Goal: Task Accomplishment & Management: Complete application form

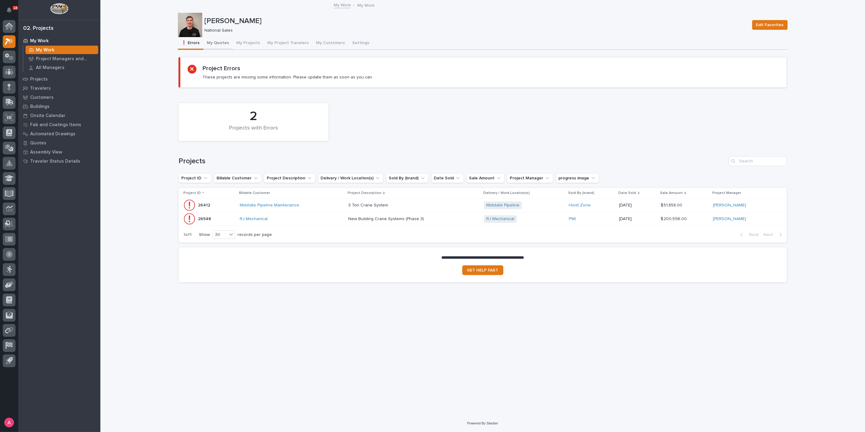
click at [218, 44] on button "My Quotes" at bounding box center [219, 43] width 30 height 13
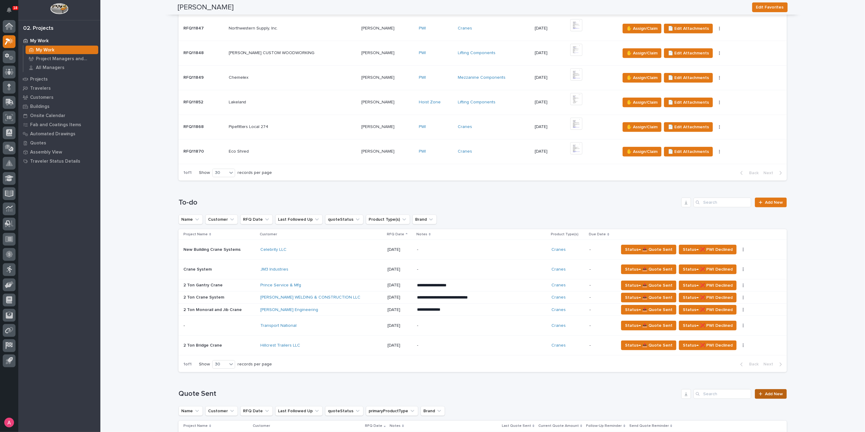
scroll to position [304, 0]
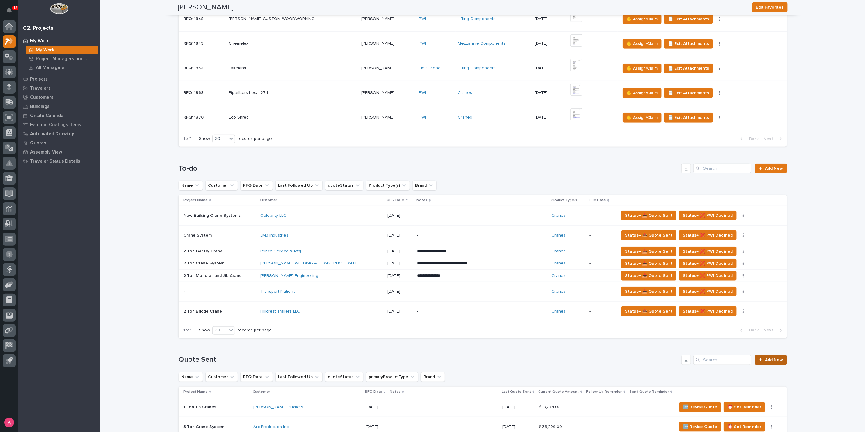
click at [774, 360] on span "Add New" at bounding box center [774, 360] width 18 height 4
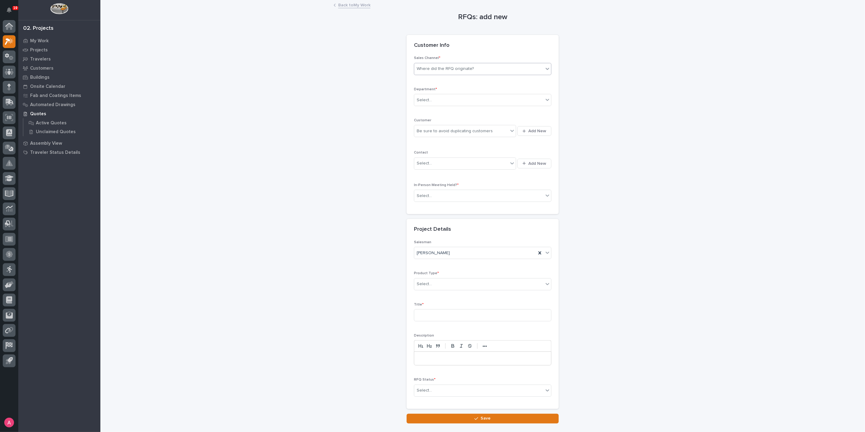
click at [477, 68] on div "Where did the RFQ originate?" at bounding box center [478, 69] width 129 height 10
click at [451, 89] on div "PWI" at bounding box center [480, 91] width 137 height 11
click at [454, 100] on div "Select..." at bounding box center [478, 100] width 129 height 10
click at [450, 110] on div "National Sales" at bounding box center [480, 111] width 137 height 11
click at [453, 128] on div "Be sure to avoid duplicating customers" at bounding box center [455, 131] width 76 height 6
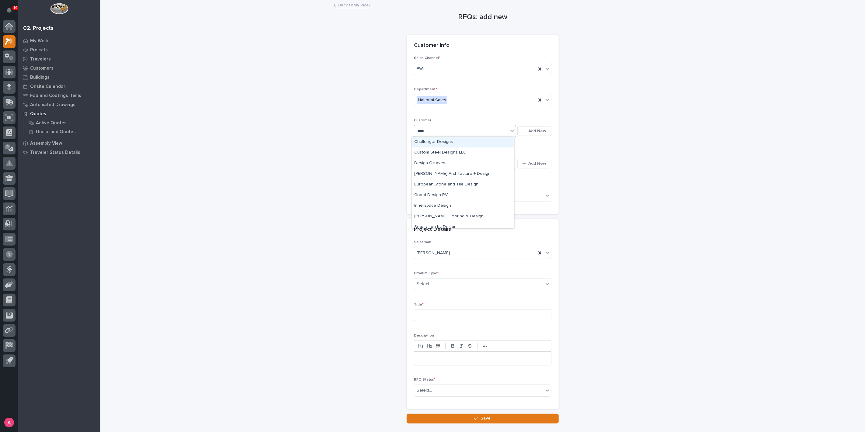
type input "*****"
click at [450, 142] on div "[PERSON_NAME] [PERSON_NAME] Company" at bounding box center [463, 142] width 102 height 11
click at [452, 191] on div "Select..." at bounding box center [478, 196] width 129 height 10
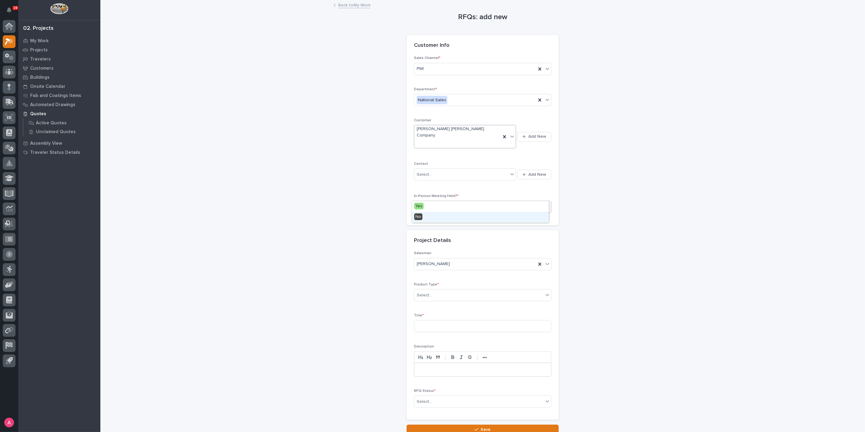
click at [451, 221] on div "No" at bounding box center [480, 217] width 137 height 11
click at [448, 291] on div "Select..." at bounding box center [478, 296] width 129 height 10
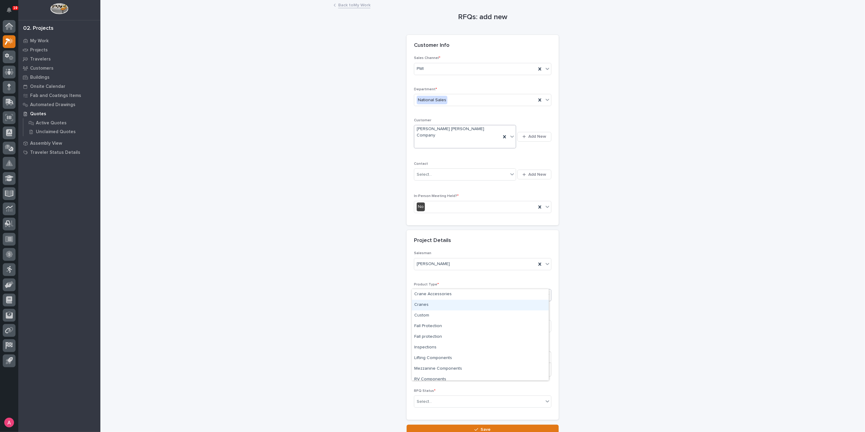
click at [446, 304] on div "Cranes" at bounding box center [480, 305] width 137 height 11
click at [447, 320] on input at bounding box center [483, 326] width 138 height 12
type input "r"
type input "Crane System Addition"
click at [423, 397] on div "Select..." at bounding box center [478, 402] width 129 height 10
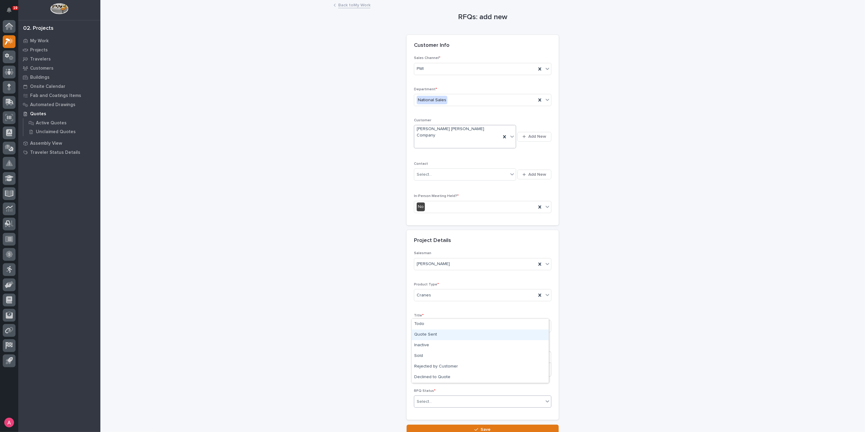
click at [438, 333] on div "Quote Sent" at bounding box center [480, 335] width 137 height 11
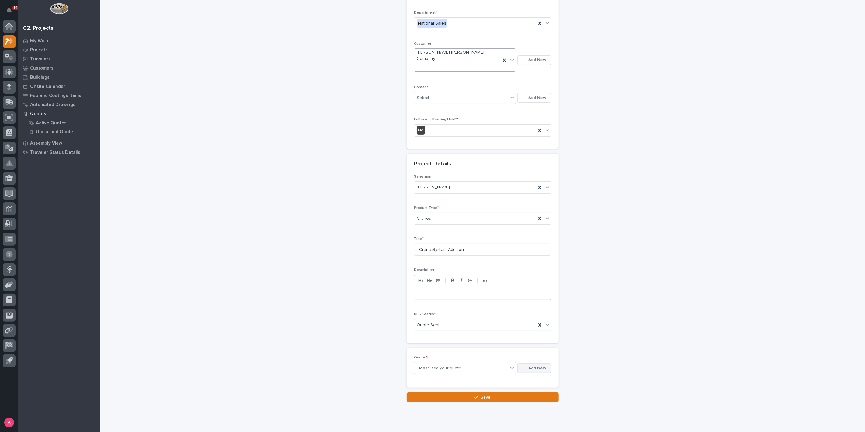
click at [533, 366] on span "Add New" at bounding box center [538, 368] width 18 height 5
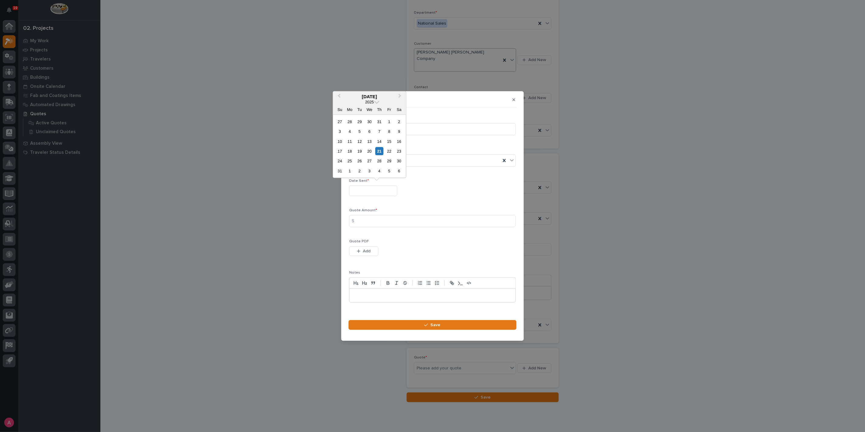
click at [391, 193] on input "text" at bounding box center [373, 191] width 48 height 11
click at [383, 151] on div "21" at bounding box center [380, 151] width 8 height 8
type input "**********"
click at [369, 228] on div "Quote Amount * $" at bounding box center [432, 220] width 167 height 24
click at [442, 222] on input at bounding box center [432, 221] width 167 height 12
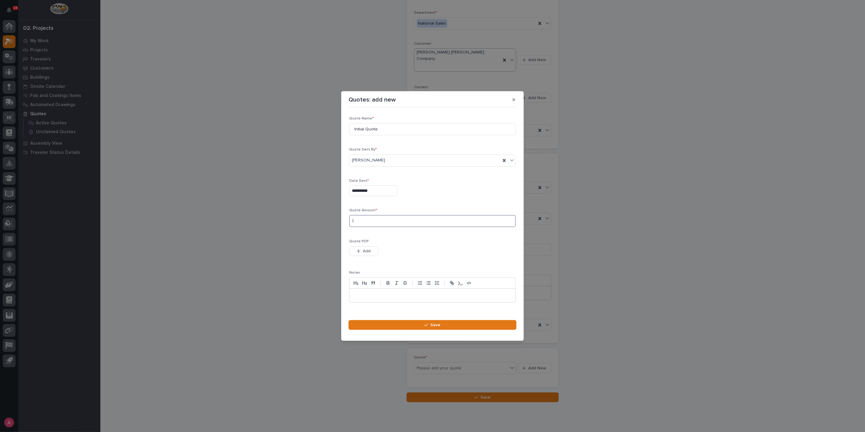
click at [383, 224] on input at bounding box center [432, 221] width 167 height 12
type input "25757"
click at [359, 251] on icon "button" at bounding box center [359, 251] width 4 height 4
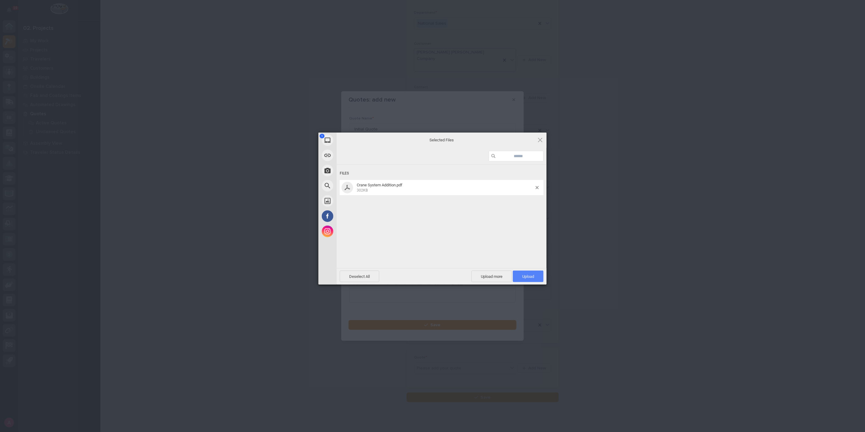
click at [526, 273] on span "Upload 1" at bounding box center [528, 277] width 31 height 12
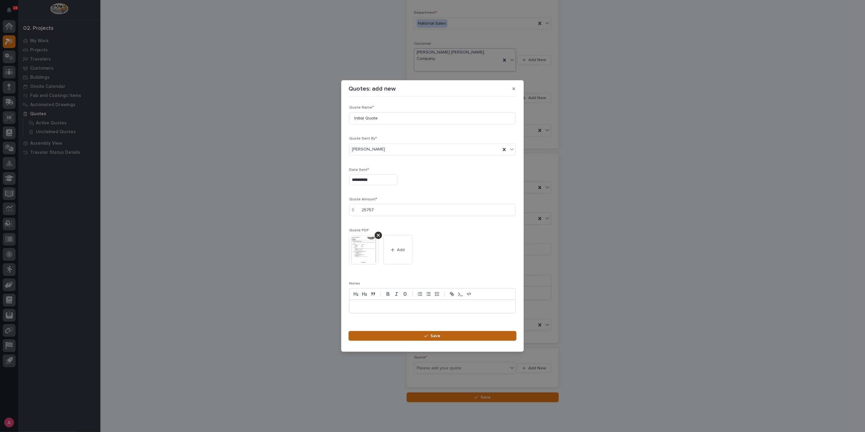
click at [433, 336] on span "Save" at bounding box center [436, 336] width 10 height 5
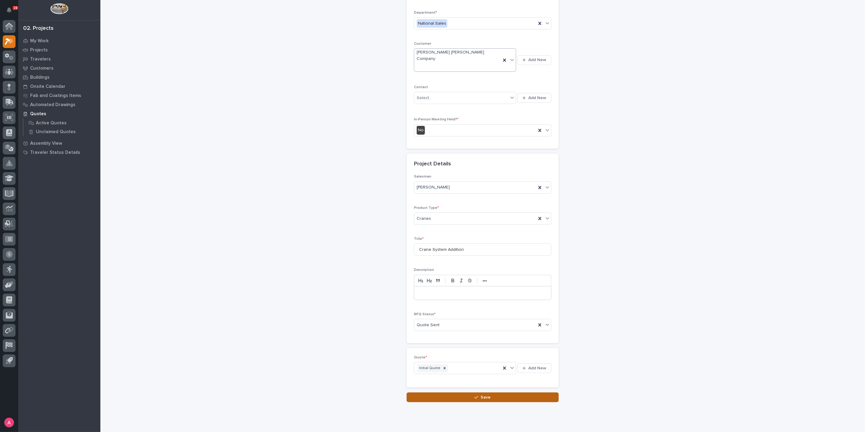
click at [467, 393] on button "Save" at bounding box center [483, 398] width 152 height 10
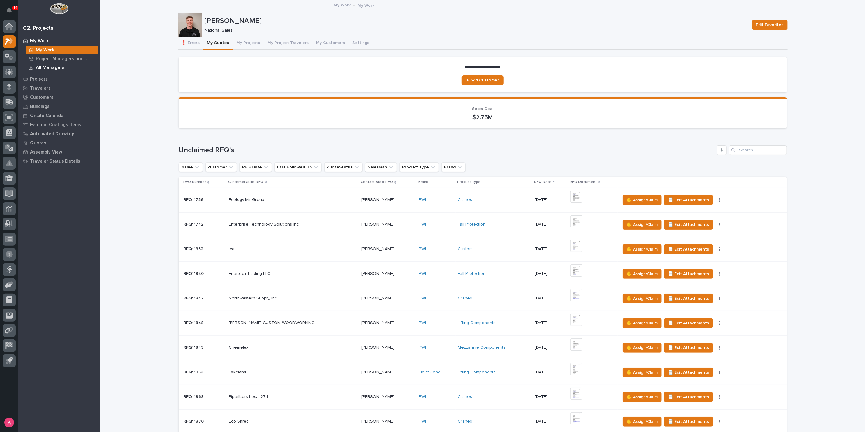
click at [48, 65] on p "All Managers" at bounding box center [50, 67] width 29 height 5
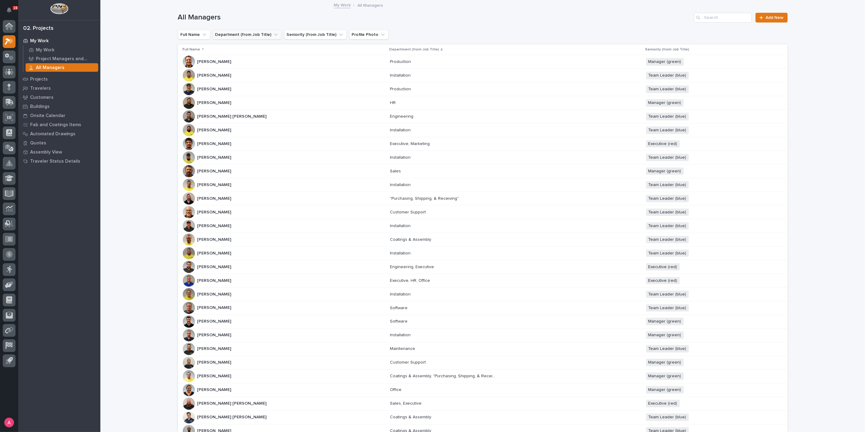
click at [273, 36] on icon "Department (from Job Title)" at bounding box center [276, 35] width 6 height 6
click at [256, 61] on input at bounding box center [253, 62] width 77 height 10
click at [259, 42] on div "contains" at bounding box center [254, 55] width 83 height 27
click at [736, 19] on input "Search" at bounding box center [723, 18] width 58 height 10
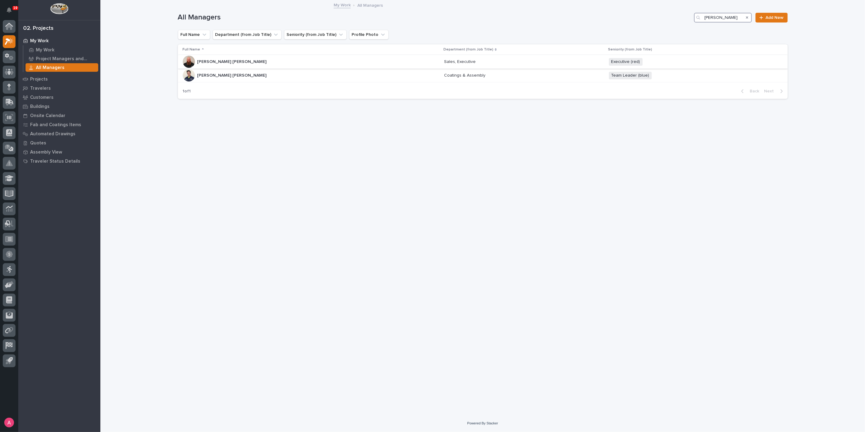
type input "[PERSON_NAME]"
click at [241, 60] on div "[PERSON_NAME] [PERSON_NAME] [PERSON_NAME] [PERSON_NAME]" at bounding box center [311, 62] width 257 height 12
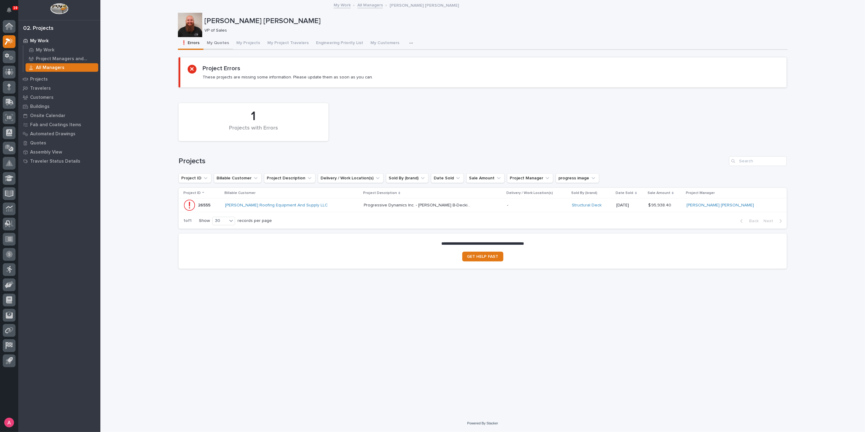
click at [216, 44] on button "My Quotes" at bounding box center [219, 43] width 30 height 13
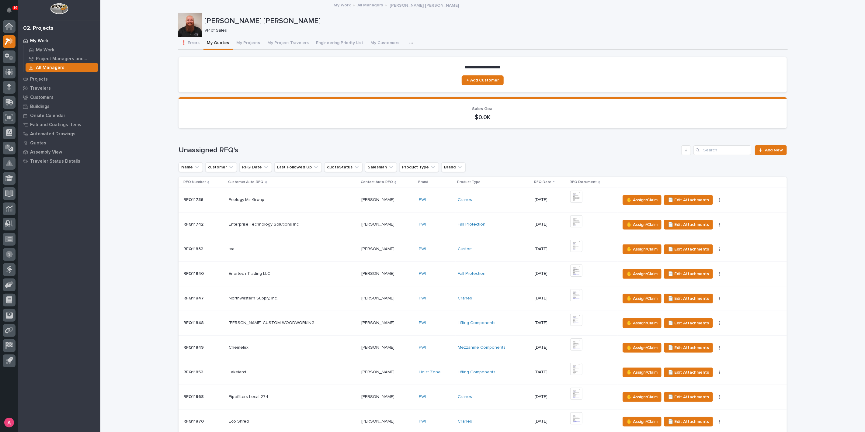
click at [49, 40] on div "My Work" at bounding box center [59, 41] width 79 height 9
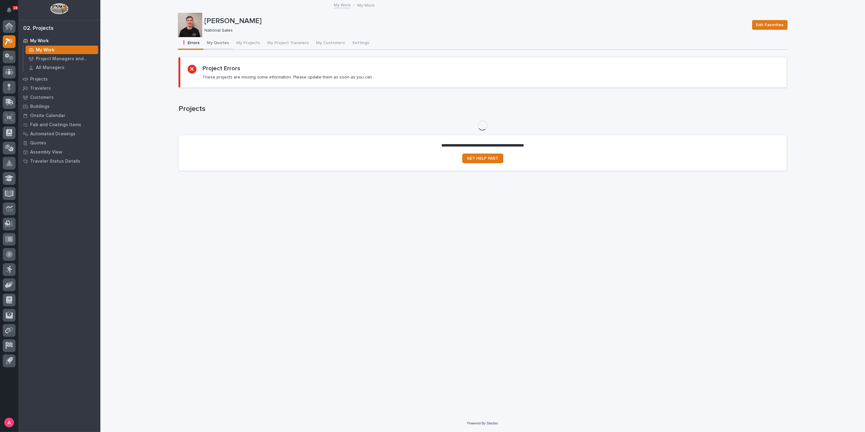
click at [221, 43] on button "My Quotes" at bounding box center [219, 43] width 30 height 13
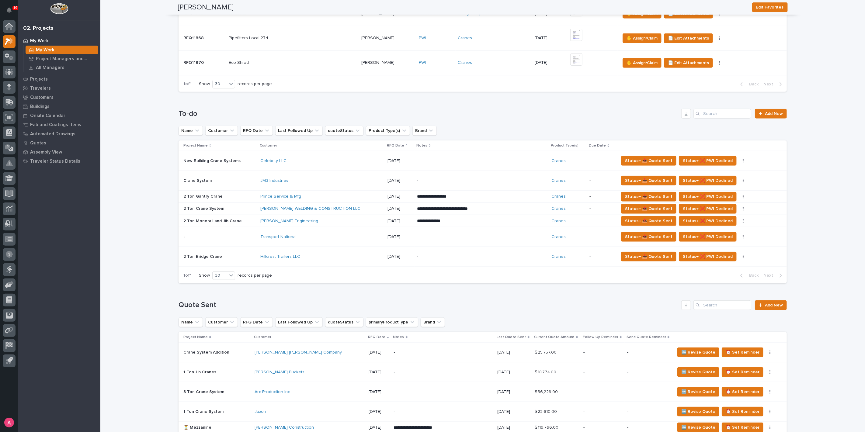
scroll to position [372, 0]
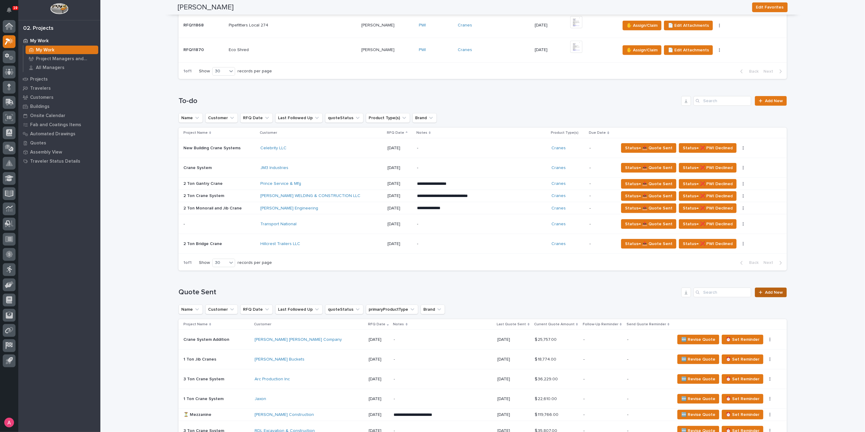
click at [772, 291] on span "Add New" at bounding box center [774, 293] width 18 height 4
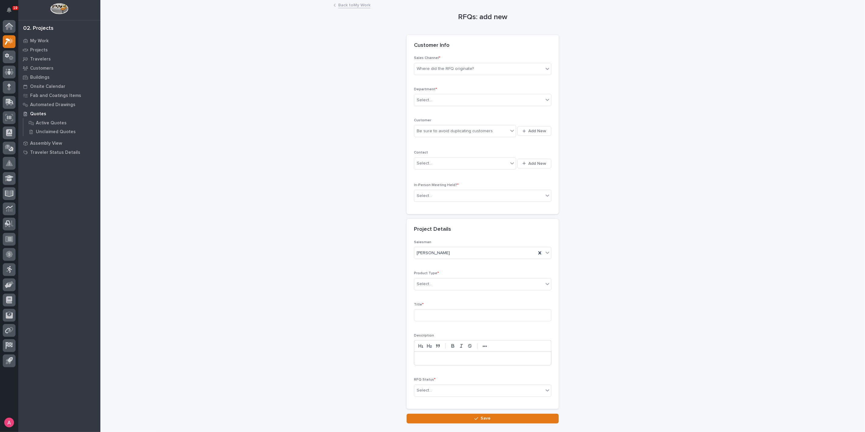
click at [443, 61] on div "Sales Channel * Where did the RFQ originate?" at bounding box center [483, 68] width 138 height 24
click at [443, 68] on div "Where did the RFQ originate?" at bounding box center [445, 69] width 57 height 6
click at [438, 89] on div "PWI" at bounding box center [480, 91] width 137 height 11
click at [446, 100] on div "Select..." at bounding box center [478, 100] width 129 height 10
click at [442, 108] on span "National Sales" at bounding box center [429, 111] width 31 height 7
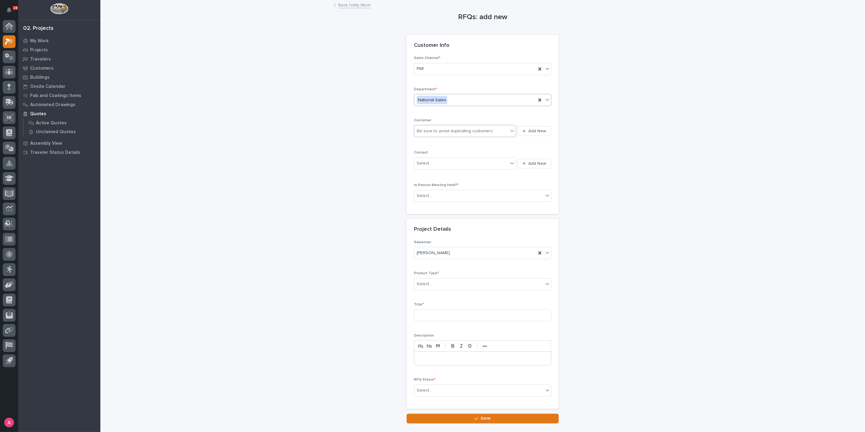
click at [449, 132] on div "Be sure to avoid duplicating customers" at bounding box center [455, 131] width 76 height 6
click at [524, 131] on icon "button" at bounding box center [524, 131] width 3 height 3
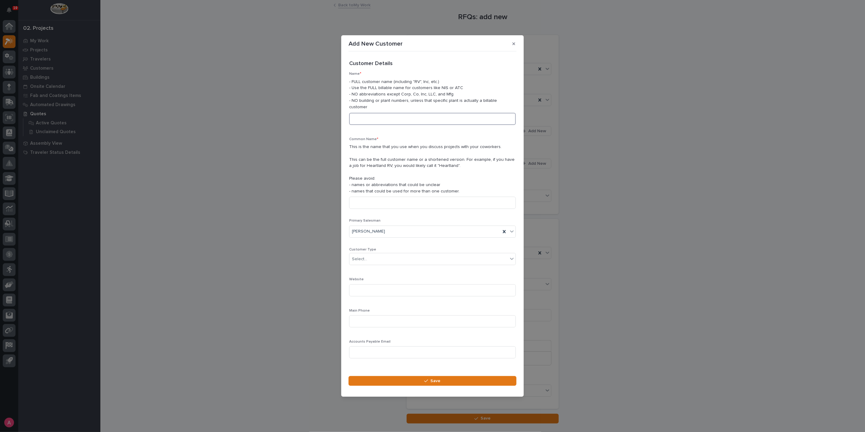
click at [401, 117] on input at bounding box center [432, 119] width 167 height 12
type input "Marble Granite World"
type input "***"
click at [377, 288] on input at bounding box center [432, 291] width 167 height 12
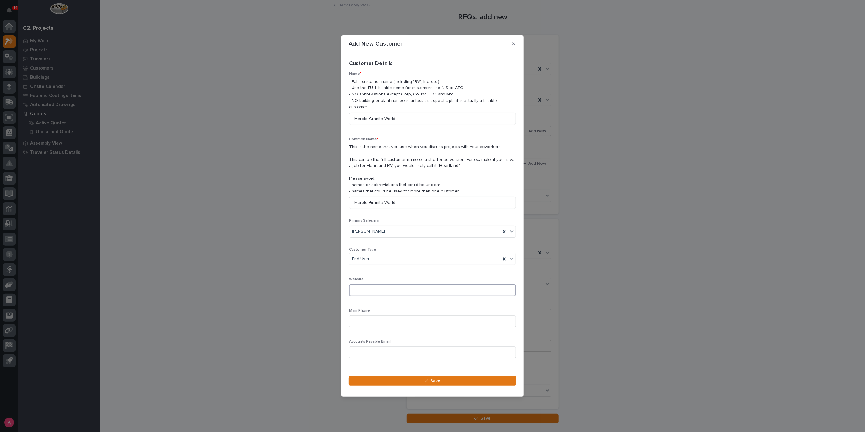
paste input "[URL][DOMAIN_NAME]"
type input "[URL][DOMAIN_NAME]"
click at [385, 319] on input at bounding box center [432, 322] width 167 height 12
paste input "[PHONE_NUMBER]"
type input "[PHONE_NUMBER]"
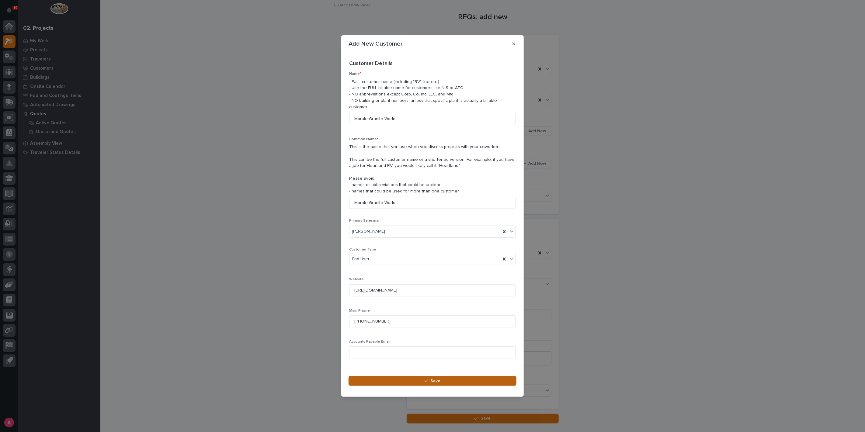
click at [417, 379] on button "Save" at bounding box center [433, 381] width 168 height 10
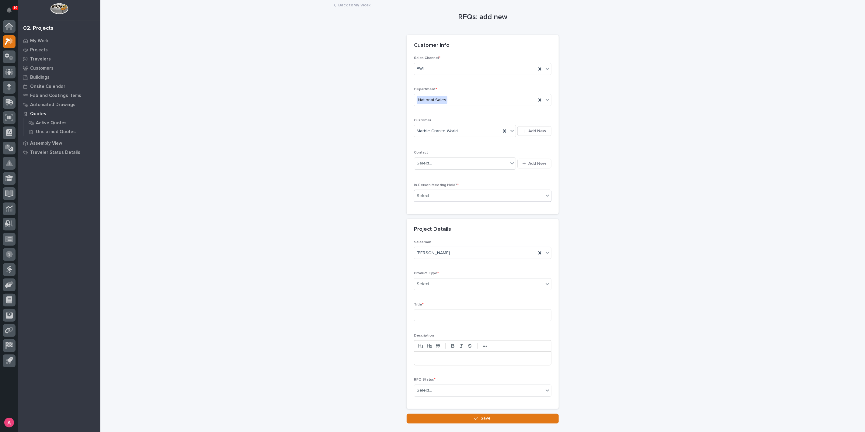
click at [452, 192] on div "Select..." at bounding box center [478, 196] width 129 height 10
click at [451, 217] on div "No" at bounding box center [480, 217] width 137 height 11
click at [529, 161] on span "Add New" at bounding box center [538, 163] width 18 height 5
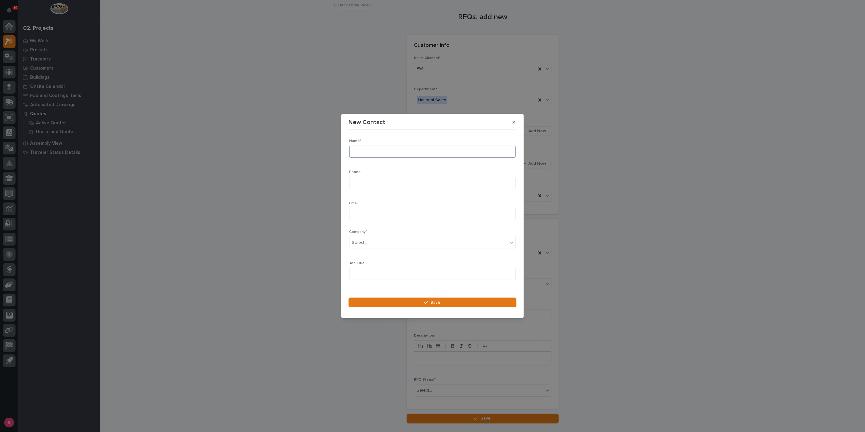
click at [413, 148] on input at bounding box center [432, 152] width 167 height 12
type input "[PERSON_NAME]"
type input "[PHONE_NUMBER]"
paste input "[EMAIL_ADDRESS][DOMAIN_NAME]"
type input "[EMAIL_ADDRESS][DOMAIN_NAME]"
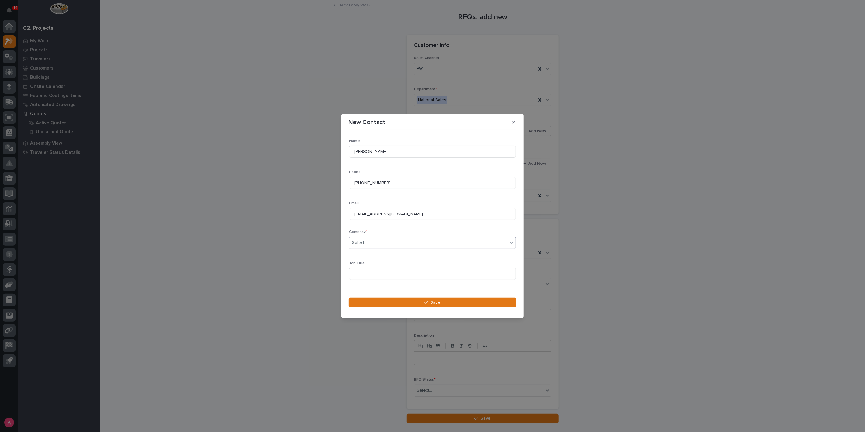
click at [385, 241] on div "Select..." at bounding box center [429, 243] width 159 height 10
type input "**********"
type input "O"
click at [428, 304] on icon "button" at bounding box center [427, 303] width 4 height 4
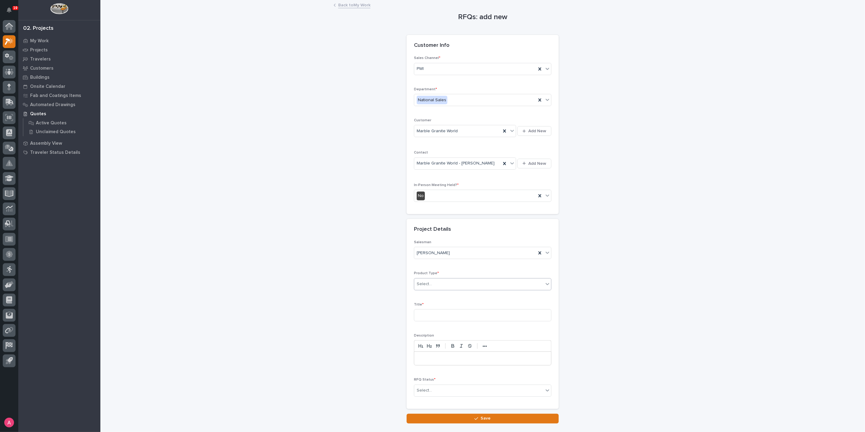
click at [439, 285] on div "Select..." at bounding box center [478, 284] width 129 height 10
click at [440, 304] on div "Cranes" at bounding box center [480, 305] width 137 height 11
click at [441, 315] on input at bounding box center [483, 315] width 138 height 12
type input "New Shop Cranes"
click at [442, 391] on div "Select..." at bounding box center [478, 391] width 129 height 10
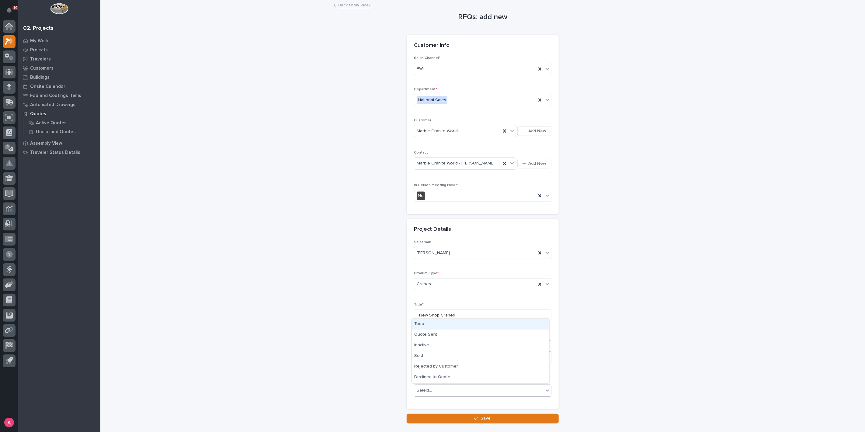
click at [432, 323] on div "Todo" at bounding box center [480, 324] width 137 height 11
click at [461, 417] on button "Save" at bounding box center [483, 419] width 152 height 10
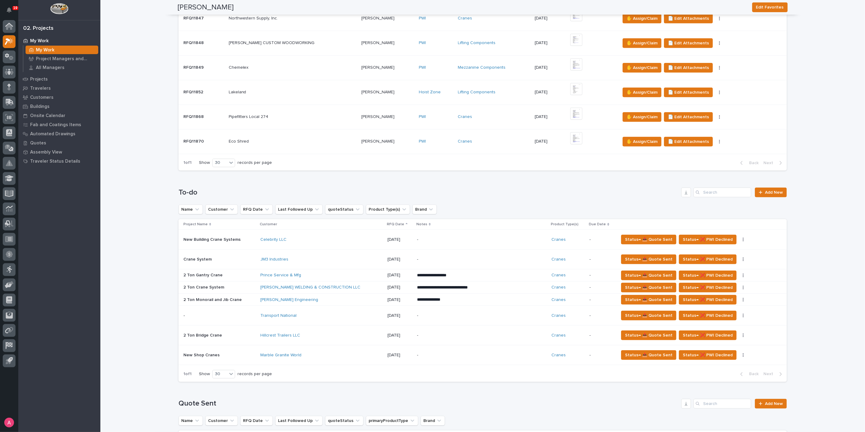
scroll to position [270, 0]
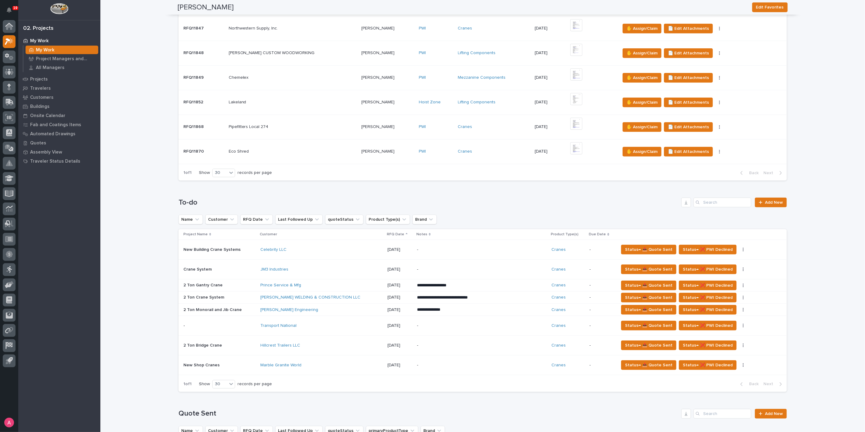
click at [377, 198] on h1 "To-do" at bounding box center [429, 202] width 501 height 9
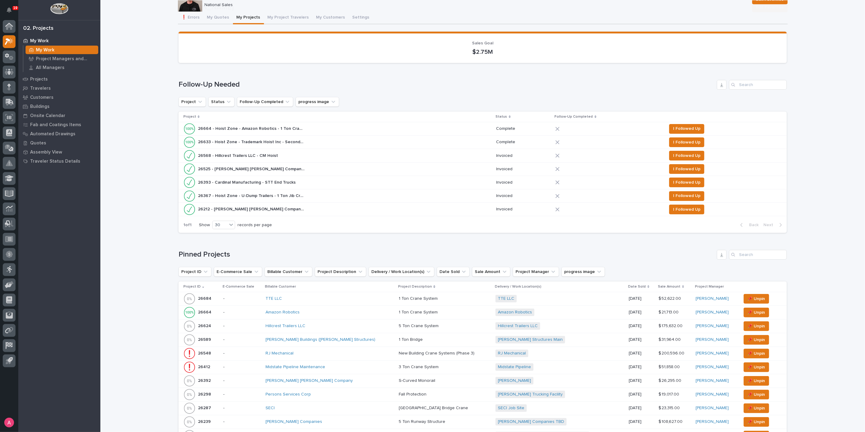
scroll to position [68, 0]
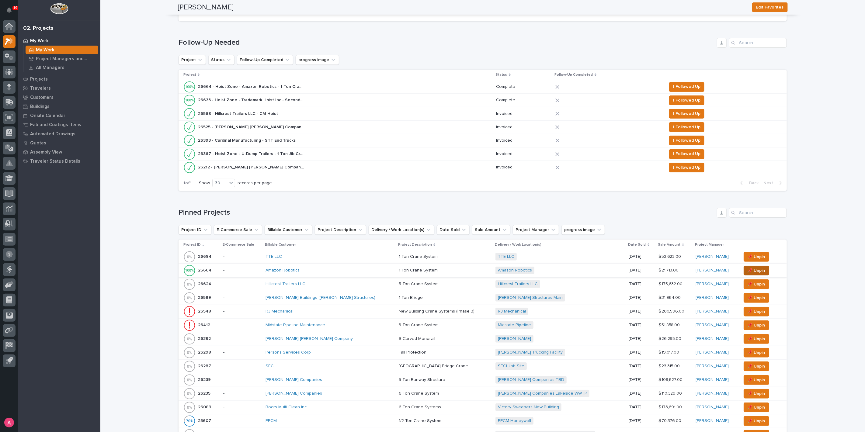
click at [748, 269] on span "📌 Unpin" at bounding box center [757, 270] width 18 height 7
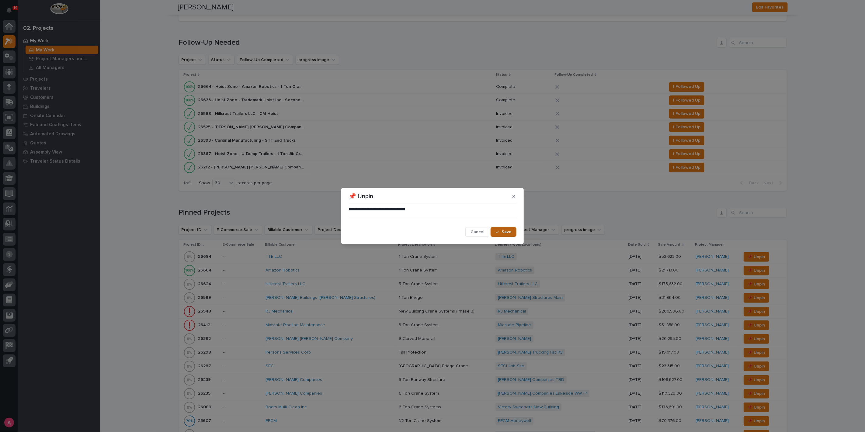
click at [498, 230] on icon "button" at bounding box center [498, 232] width 4 height 4
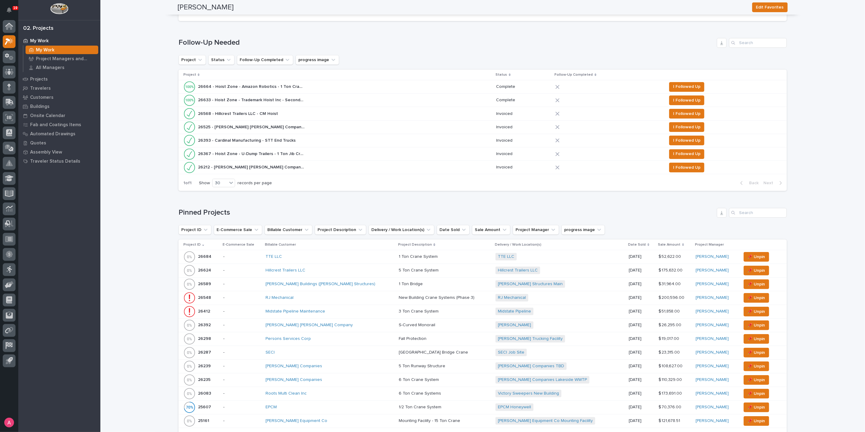
click at [313, 254] on div "TTE LLC" at bounding box center [319, 256] width 107 height 5
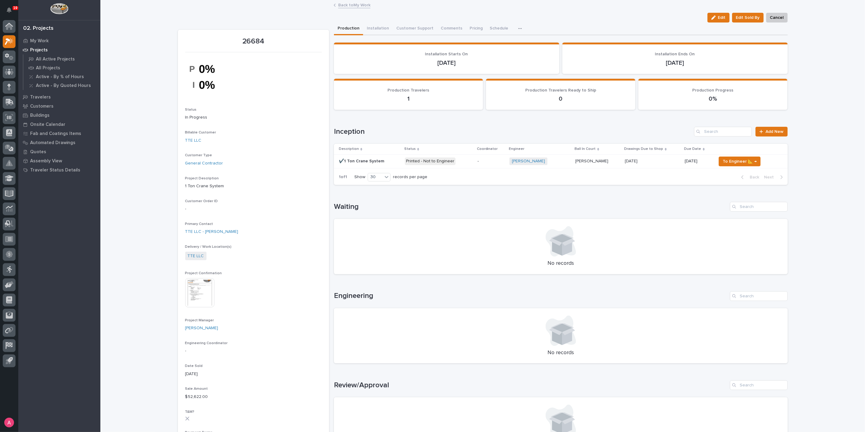
click at [355, 3] on link "Back to My Work" at bounding box center [354, 4] width 32 height 7
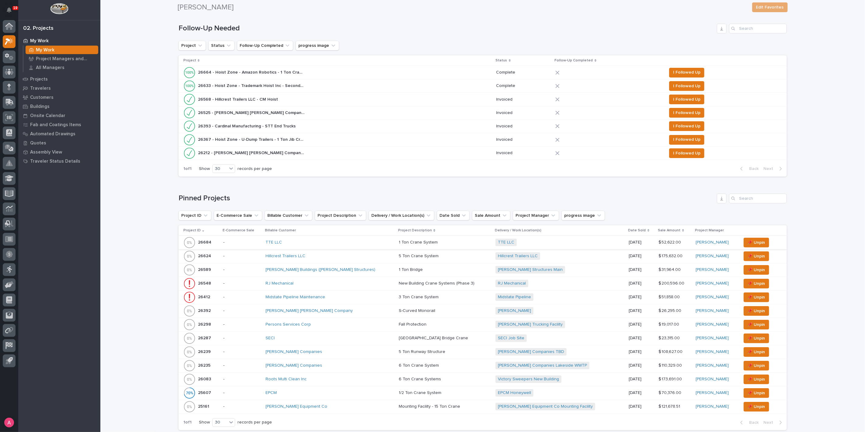
scroll to position [101, 0]
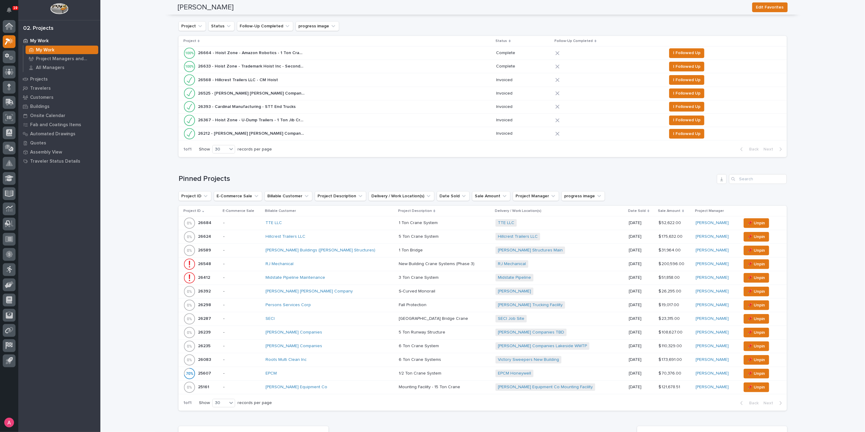
click at [316, 320] on div "SECI" at bounding box center [319, 318] width 107 height 5
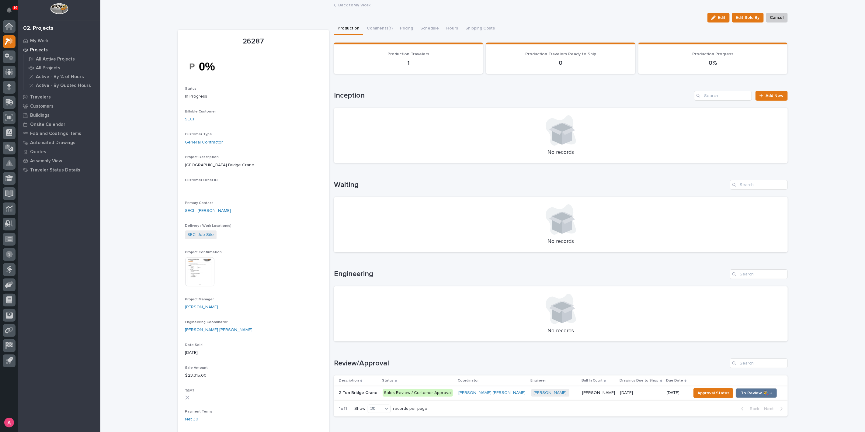
scroll to position [68, 0]
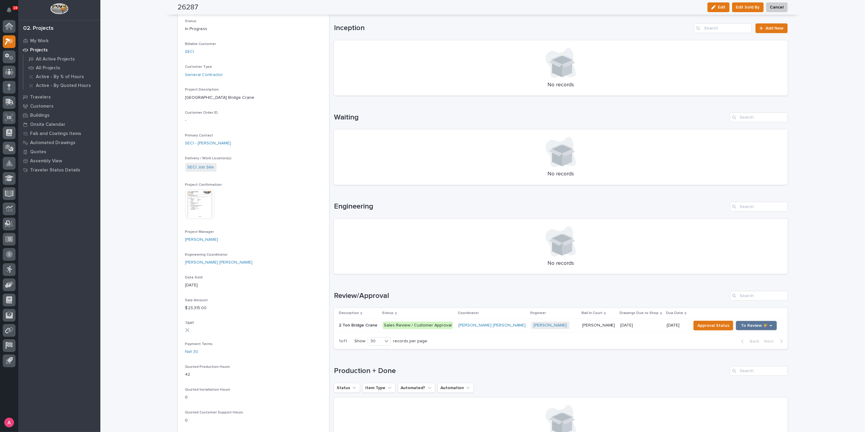
click at [380, 324] on td "2 Ton Bridge Crane 2 Ton Bridge Crane" at bounding box center [357, 326] width 46 height 14
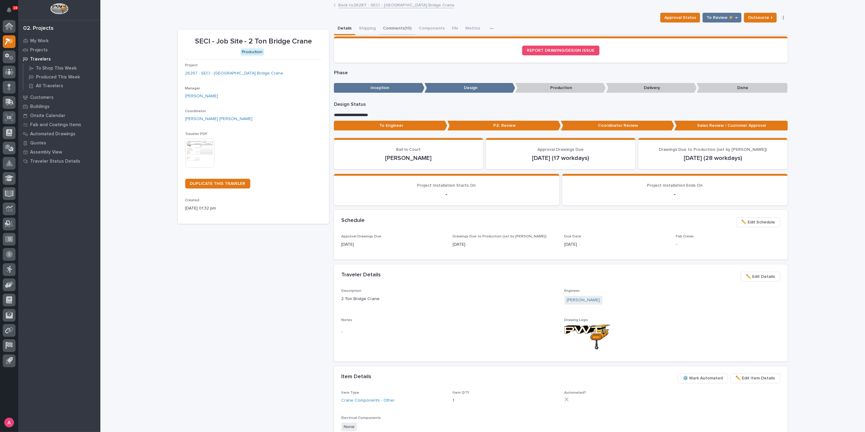
click at [394, 23] on button "Comments (10)" at bounding box center [397, 29] width 36 height 13
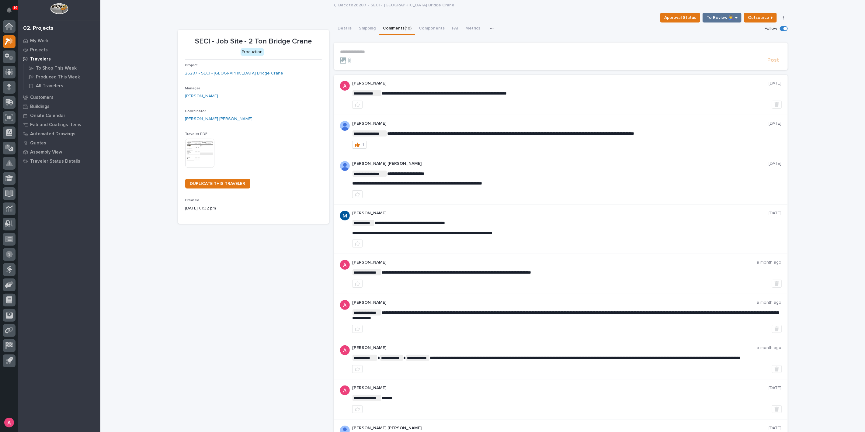
click at [395, 27] on button "Comments (10)" at bounding box center [397, 29] width 36 height 13
click at [397, 53] on p "**********" at bounding box center [561, 51] width 442 height 5
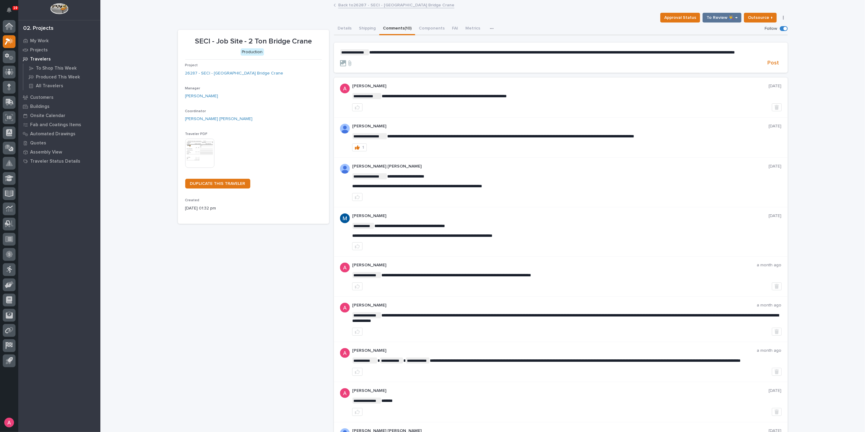
click at [416, 62] on form "**********" at bounding box center [561, 58] width 442 height 18
click at [434, 55] on p "**********" at bounding box center [561, 52] width 442 height 6
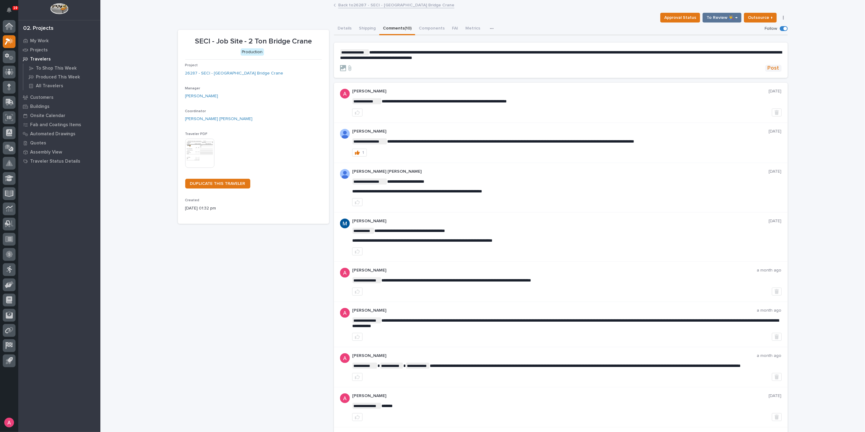
click at [770, 71] on span "Post" at bounding box center [774, 68] width 12 height 7
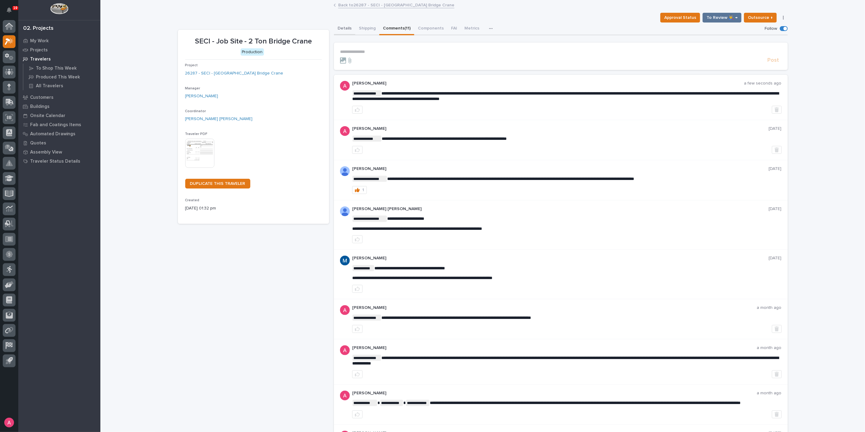
click at [346, 28] on button "Details" at bounding box center [344, 29] width 21 height 13
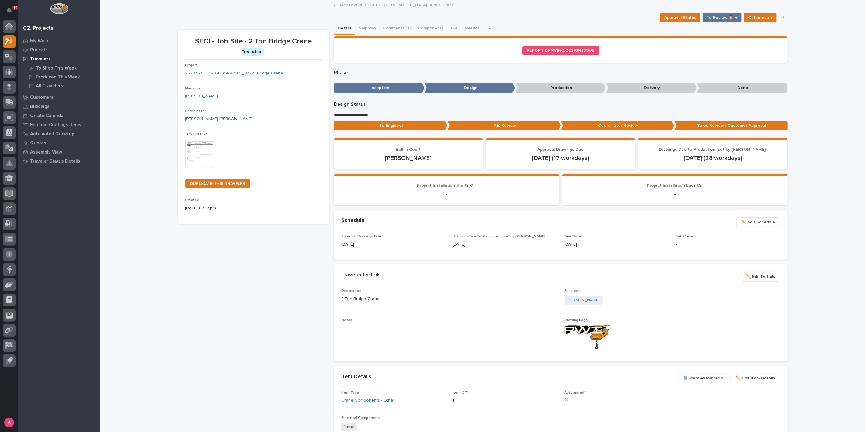
click at [403, 125] on p "To Engineer" at bounding box center [391, 126] width 114 height 10
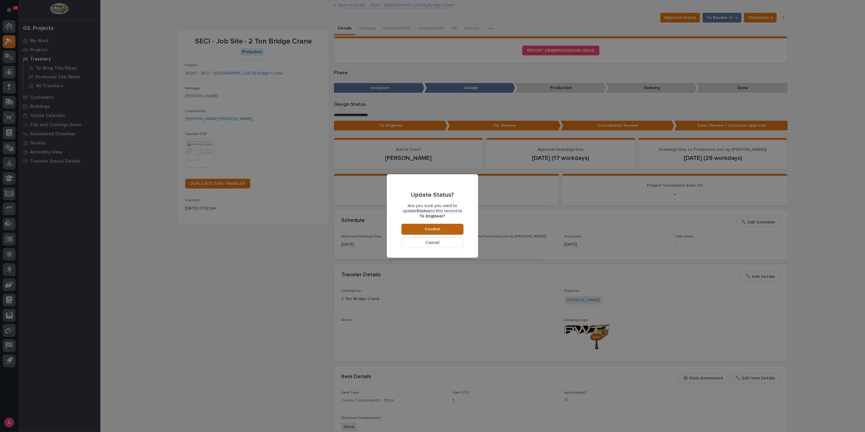
click at [441, 230] on button "Confirm" at bounding box center [433, 229] width 62 height 11
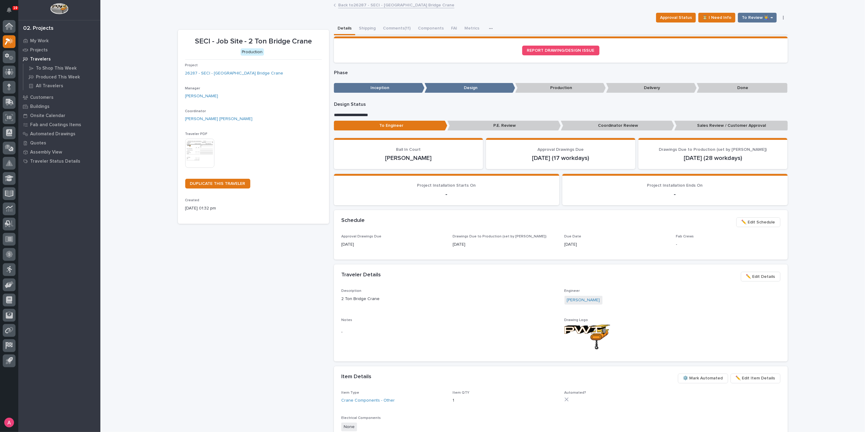
click at [362, 5] on link "Back to 26287 - SECI - [GEOGRAPHIC_DATA] Bridge Crane" at bounding box center [396, 4] width 116 height 7
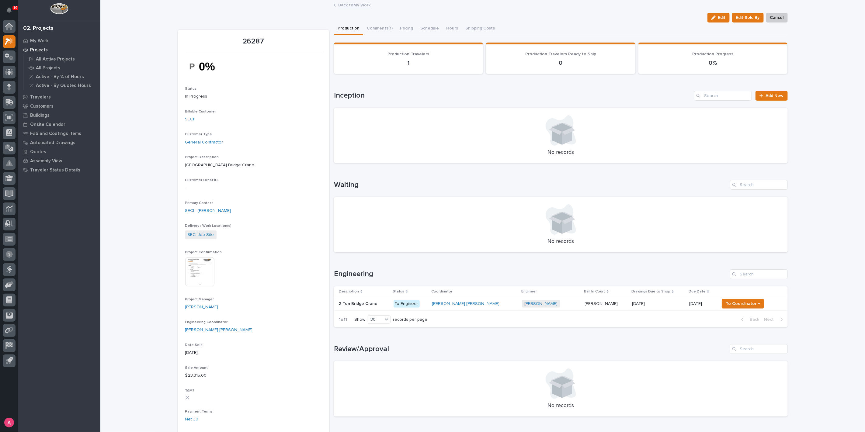
click at [352, 5] on link "Back to My Work" at bounding box center [354, 4] width 32 height 7
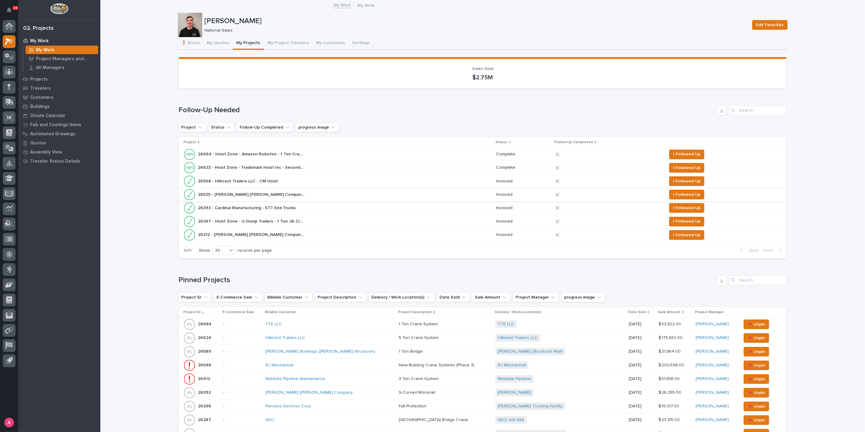
scroll to position [135, 0]
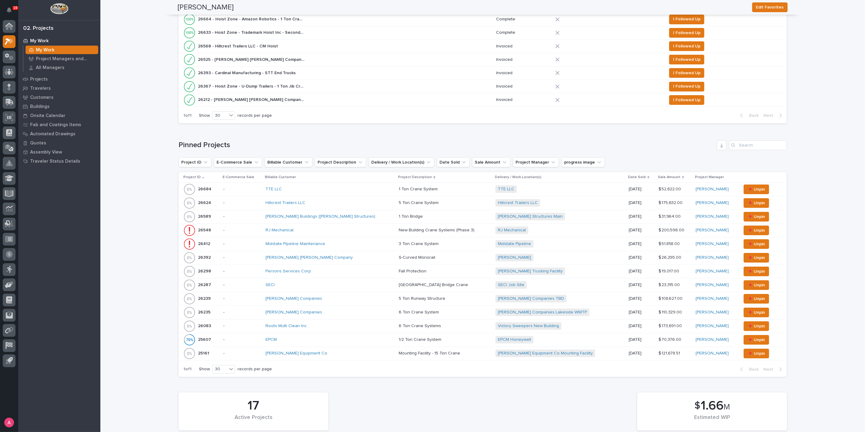
click at [360, 245] on div "Midstate Pipeline Maintenance" at bounding box center [319, 244] width 107 height 5
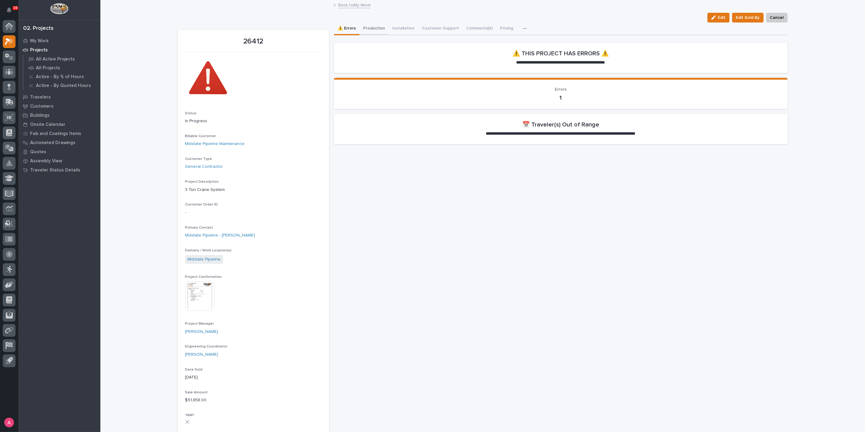
click at [371, 29] on button "Production" at bounding box center [374, 29] width 29 height 13
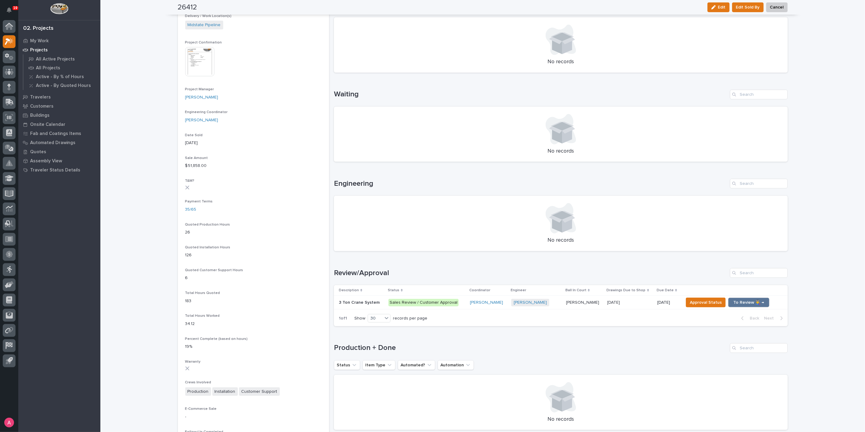
scroll to position [304, 0]
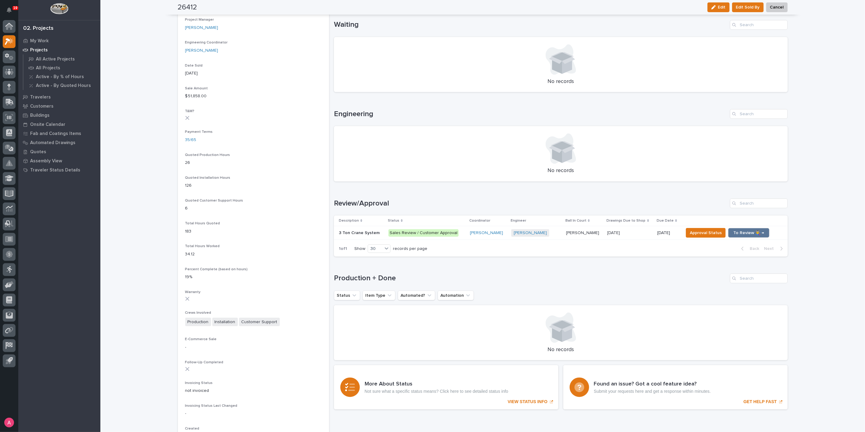
click at [625, 233] on p at bounding box center [630, 233] width 45 height 5
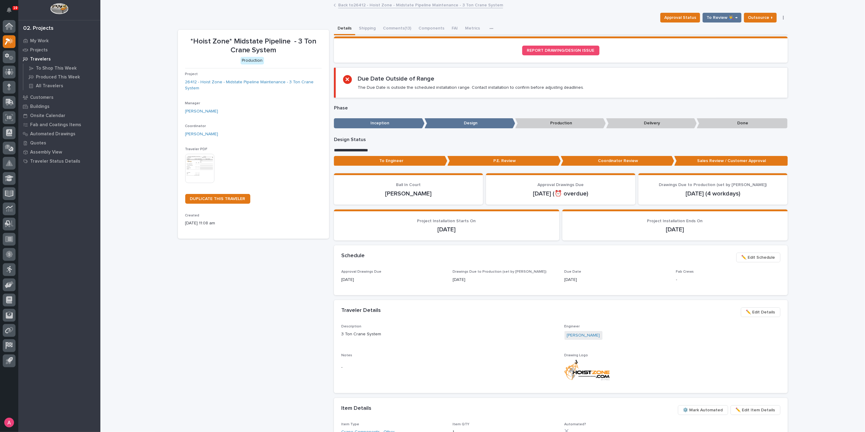
click at [745, 257] on span "✏️ Edit Schedule" at bounding box center [759, 257] width 34 height 7
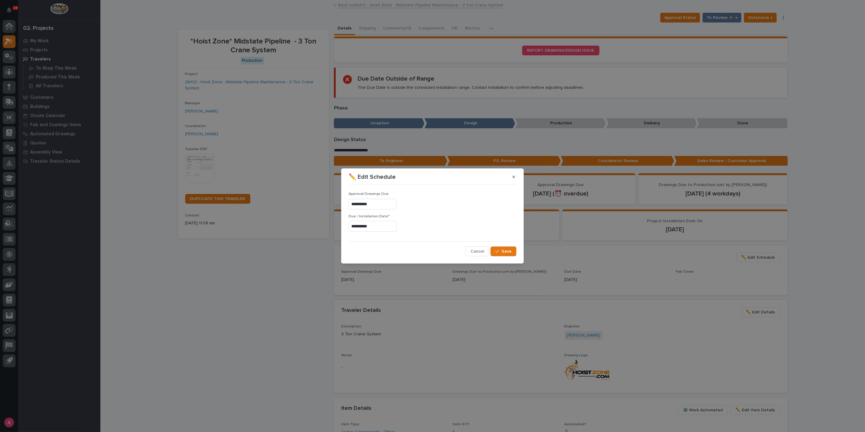
click at [374, 227] on input "**********" at bounding box center [373, 226] width 48 height 11
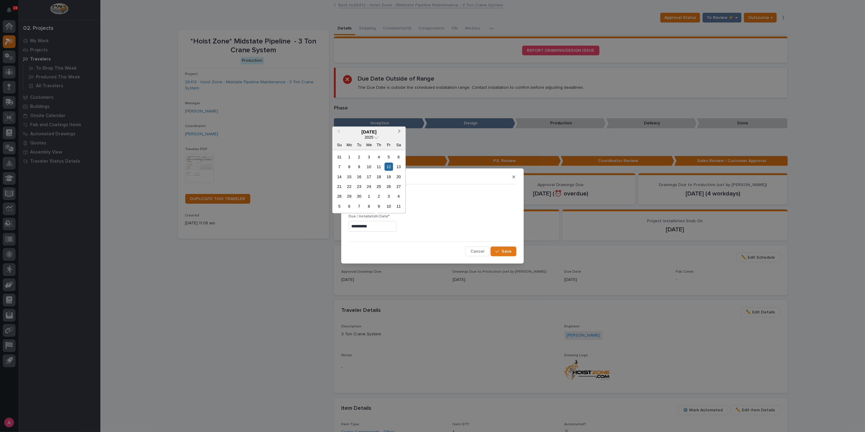
click at [400, 131] on span "Next Month" at bounding box center [400, 132] width 0 height 8
click at [347, 165] on div "3" at bounding box center [349, 167] width 8 height 8
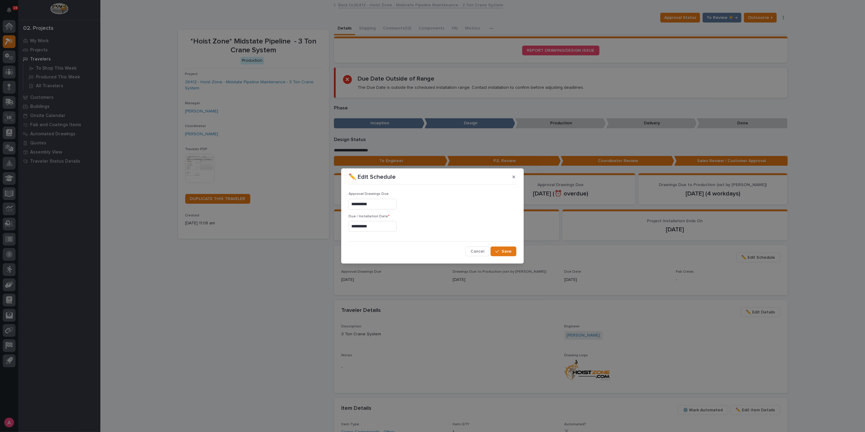
type input "**********"
click at [501, 252] on div "button" at bounding box center [499, 252] width 6 height 4
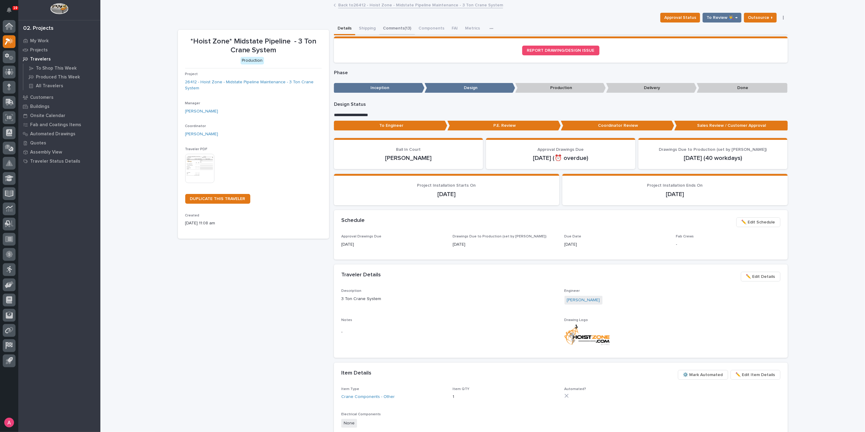
click at [398, 27] on button "Comments (13)" at bounding box center [397, 29] width 36 height 13
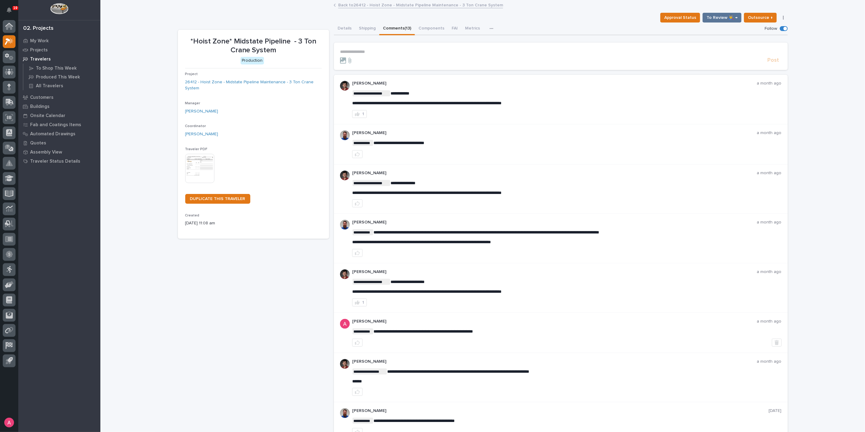
click at [389, 50] on p "**********" at bounding box center [561, 51] width 442 height 5
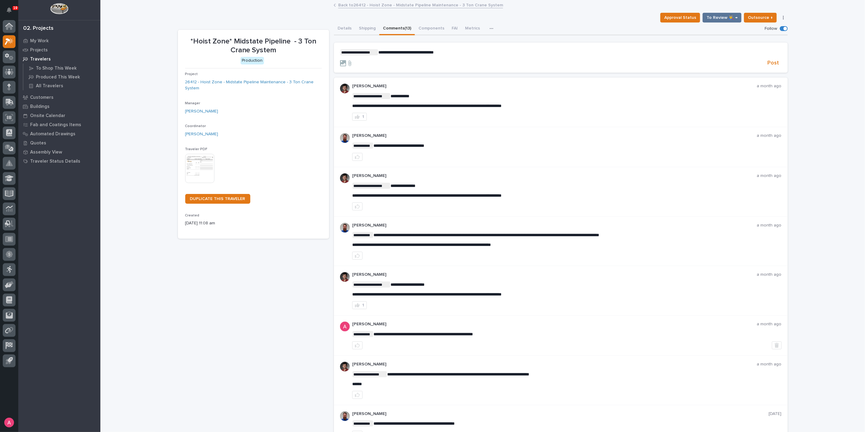
click at [470, 54] on p "**********" at bounding box center [561, 52] width 442 height 6
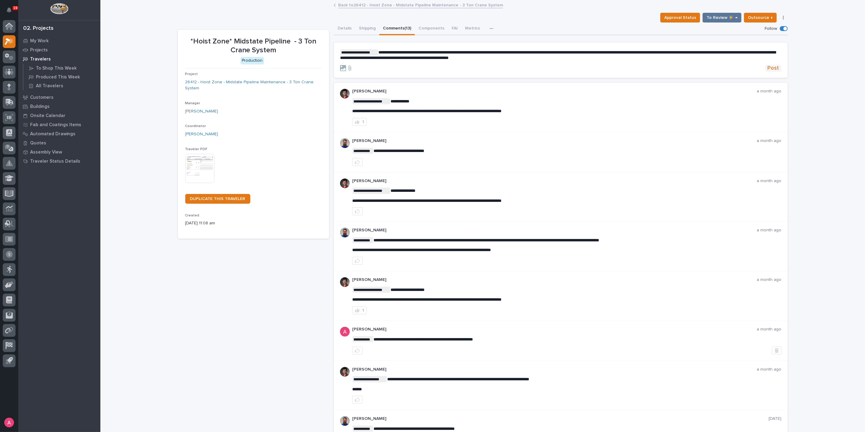
click at [770, 67] on span "Post" at bounding box center [774, 68] width 12 height 7
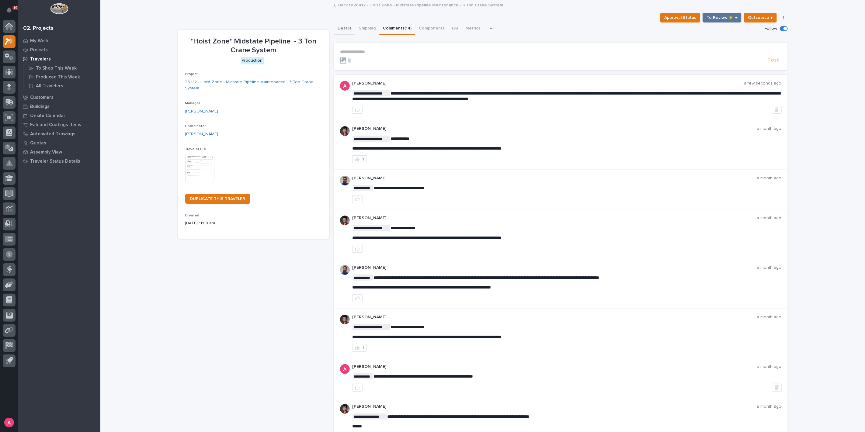
click at [346, 27] on button "Details" at bounding box center [344, 29] width 21 height 13
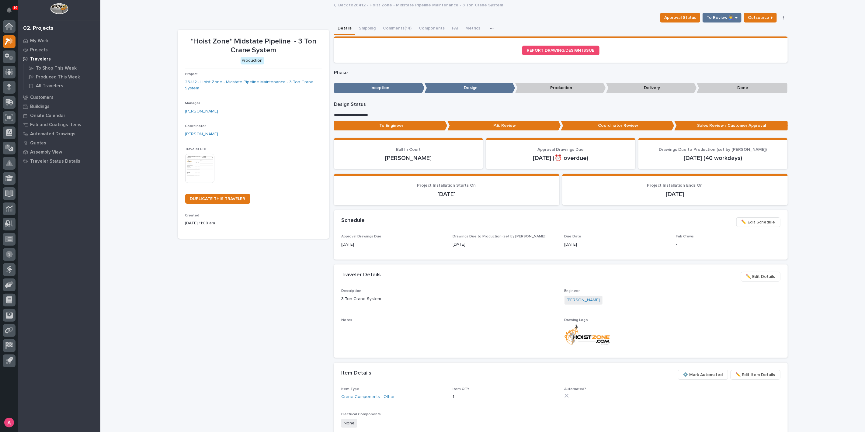
click at [399, 127] on p "To Engineer" at bounding box center [391, 126] width 114 height 10
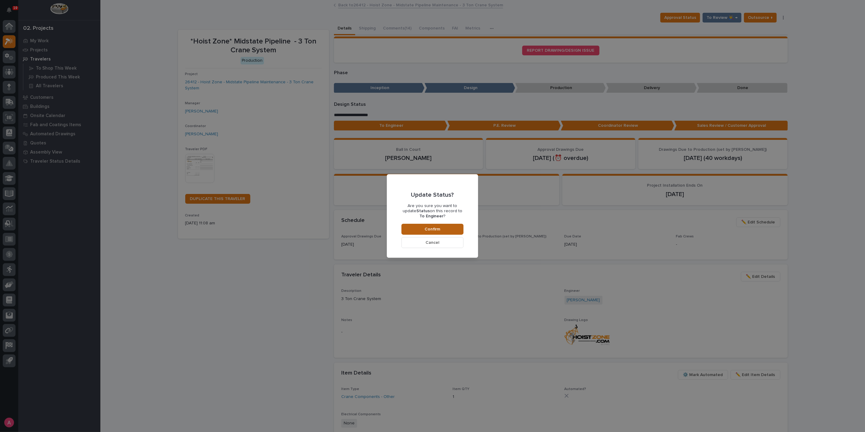
click at [438, 231] on span "Confirm" at bounding box center [433, 229] width 16 height 5
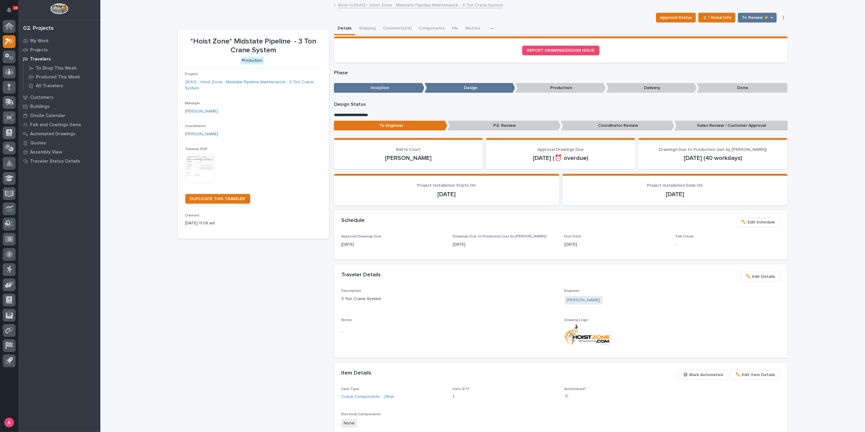
click at [355, 4] on link "Back to 26412 - Hoist Zone - Midstate Pipeline Maintenance - 3 Ton Crane System" at bounding box center [420, 4] width 165 height 7
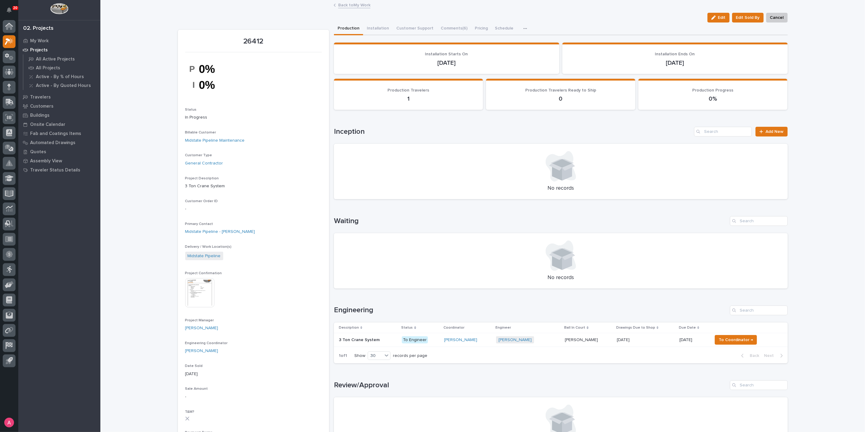
click at [128, 236] on div "Loading... Saving… Loading... Saving… 26412 Edit Edit Sold By Cancel Edit Edit …" at bounding box center [482, 415] width 765 height 828
